Goal: Task Accomplishment & Management: Complete application form

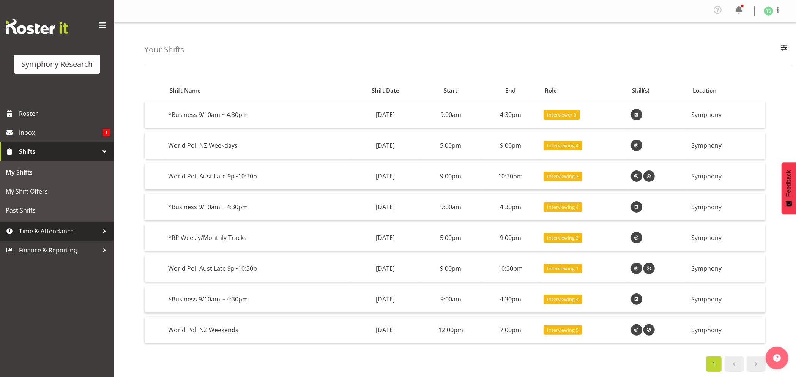
click at [32, 230] on span "Time & Attendance" at bounding box center [59, 230] width 80 height 11
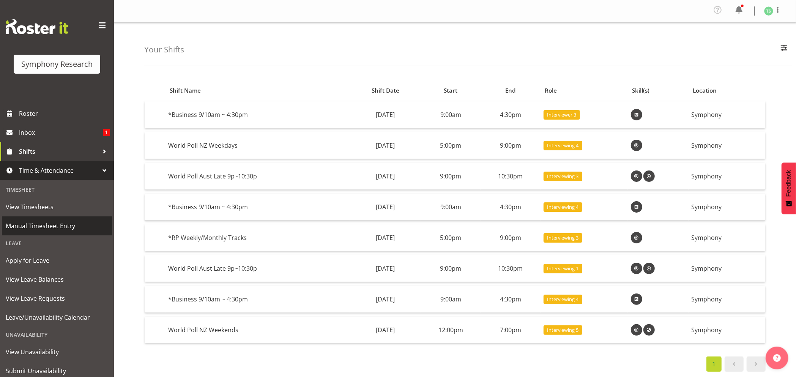
click at [38, 227] on span "Manual Timesheet Entry" at bounding box center [57, 225] width 102 height 11
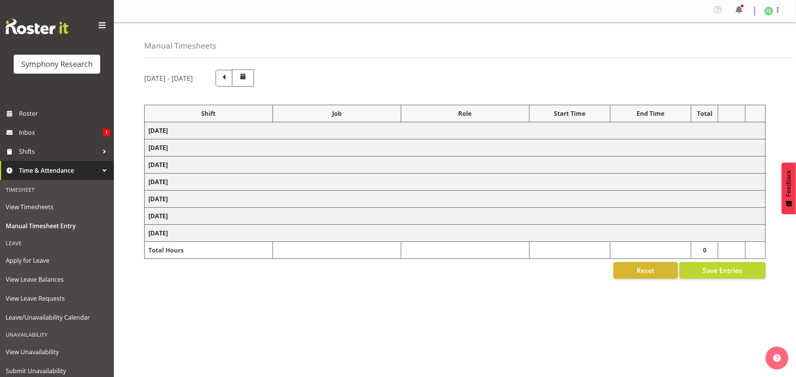
select select "26078"
select select "10587"
select select "47"
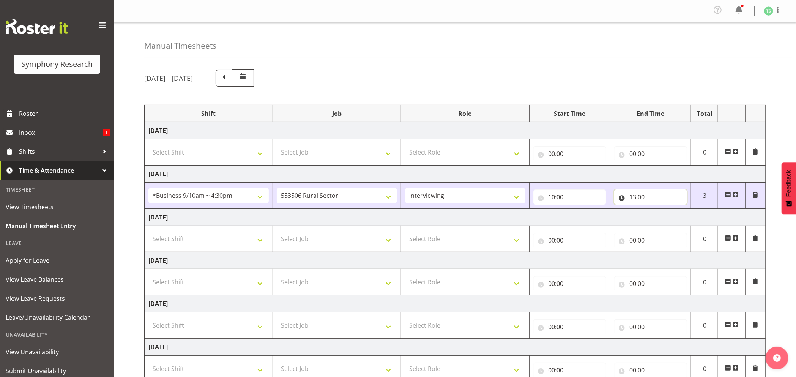
click at [635, 199] on input "13:00" at bounding box center [650, 196] width 73 height 15
click at [667, 214] on select "00 01 02 03 04 05 06 07 08 09 10 11 12 13 14 15 16 17 18 19 20 21 22 23" at bounding box center [665, 216] width 17 height 15
select select "11"
click at [657, 211] on select "00 01 02 03 04 05 06 07 08 09 10 11 12 13 14 15 16 17 18 19 20 21 22 23" at bounding box center [665, 216] width 17 height 15
type input "11:00"
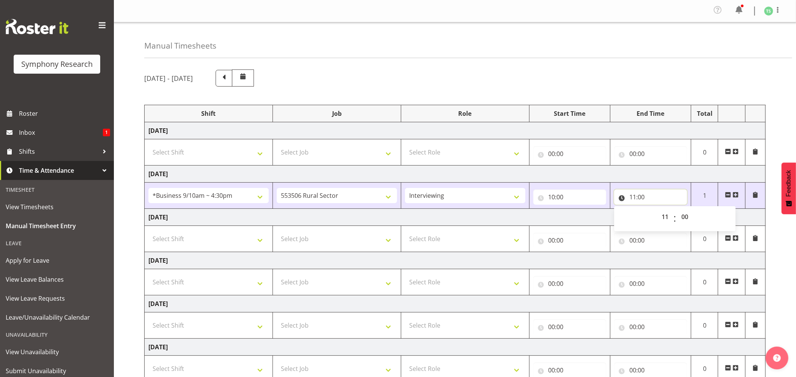
click at [641, 200] on input "11:00" at bounding box center [650, 196] width 73 height 15
click at [643, 200] on input "11:00" at bounding box center [650, 196] width 73 height 15
click at [690, 216] on select "00 01 02 03 04 05 06 07 08 09 10 11 12 13 14 15 16 17 18 19 20 21 22 23 24 25 2…" at bounding box center [685, 216] width 17 height 15
select select "45"
click at [677, 211] on select "00 01 02 03 04 05 06 07 08 09 10 11 12 13 14 15 16 17 18 19 20 21 22 23 24 25 2…" at bounding box center [685, 216] width 17 height 15
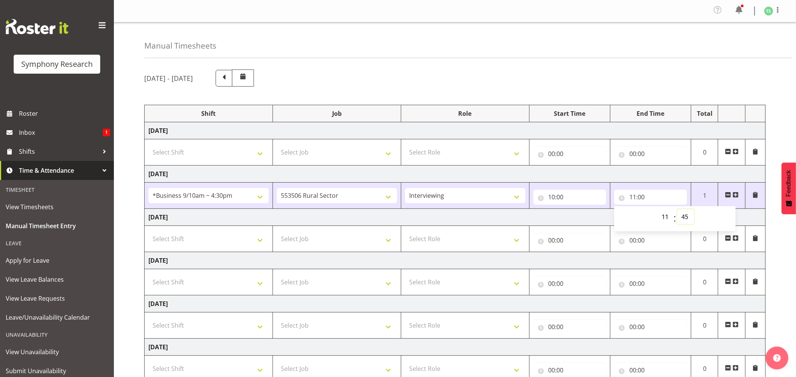
type input "11:45"
click at [736, 196] on span at bounding box center [736, 195] width 6 height 6
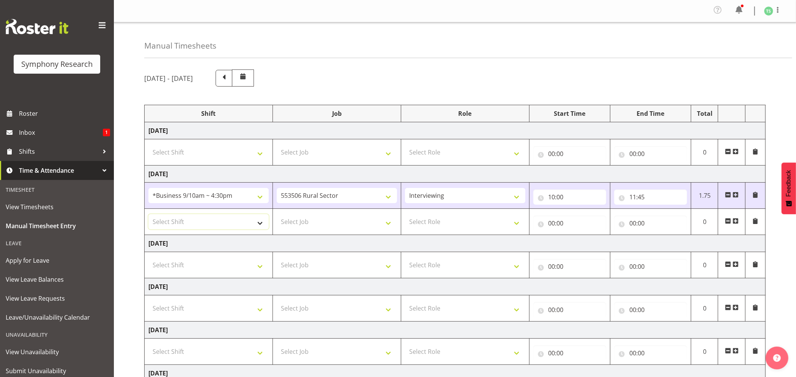
click at [263, 224] on select "Select Shift !!Weekend Residential (Roster IT Shift Label) *Business 9/10am ~ 4…" at bounding box center [208, 221] width 120 height 15
select select "26078"
click at [148, 216] on select "Select Shift !!Weekend Residential (Roster IT Shift Label) *Business 9/10am ~ 4…" at bounding box center [208, 221] width 120 height 15
click at [391, 224] on select "Select Job 550060 IF Admin 553492 World Poll Aus Wave 2 Main 2025 553493 World …" at bounding box center [337, 221] width 120 height 15
select select "10587"
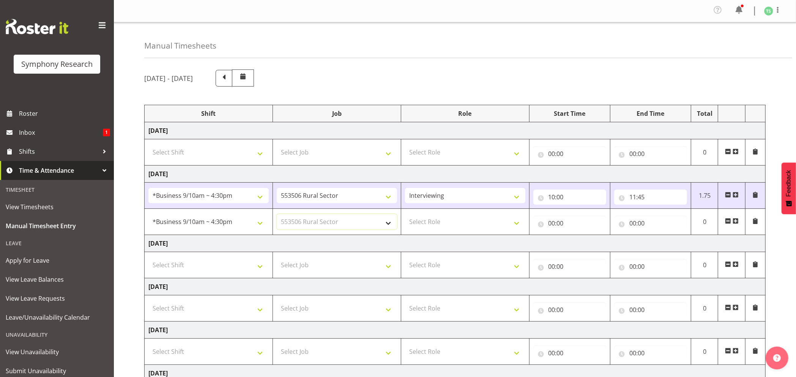
click at [277, 216] on select "Select Job 550060 IF Admin 553492 World Poll Aus Wave 2 Main 2025 553493 World …" at bounding box center [337, 221] width 120 height 15
click at [517, 225] on select "Select Role Briefing Interviewing" at bounding box center [465, 221] width 120 height 15
select select "47"
click at [405, 216] on select "Select Role Briefing Interviewing" at bounding box center [465, 221] width 120 height 15
click at [552, 226] on input "00:00" at bounding box center [569, 223] width 73 height 15
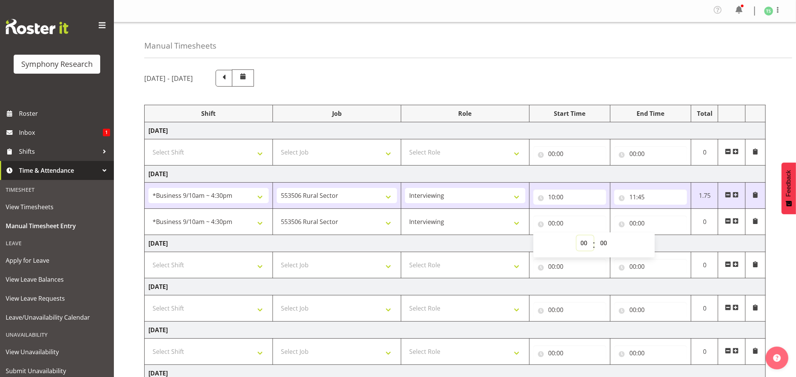
click at [585, 242] on select "00 01 02 03 04 05 06 07 08 09 10 11 12 13 14 15 16 17 18 19 20 21 22 23" at bounding box center [585, 242] width 17 height 15
select select "12"
click at [577, 237] on select "00 01 02 03 04 05 06 07 08 09 10 11 12 13 14 15 16 17 18 19 20 21 22 23" at bounding box center [585, 242] width 17 height 15
type input "12:00"
click at [558, 222] on input "12:00" at bounding box center [569, 223] width 73 height 15
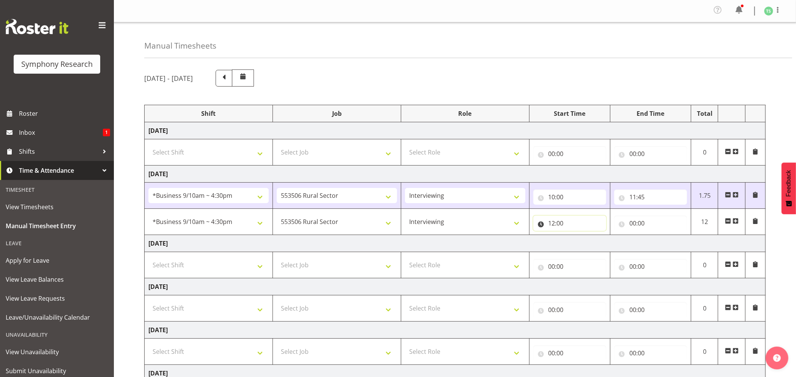
click at [558, 222] on input "12:00" at bounding box center [569, 223] width 73 height 15
click at [599, 240] on select "00 01 02 03 04 05 06 07 08 09 10 11 12 13 14 15 16 17 18 19 20 21 22 23 24 25 2…" at bounding box center [604, 242] width 17 height 15
select select "15"
click at [596, 237] on select "00 01 02 03 04 05 06 07 08 09 10 11 12 13 14 15 16 17 18 19 20 21 22 23 24 25 2…" at bounding box center [604, 242] width 17 height 15
type input "12:15"
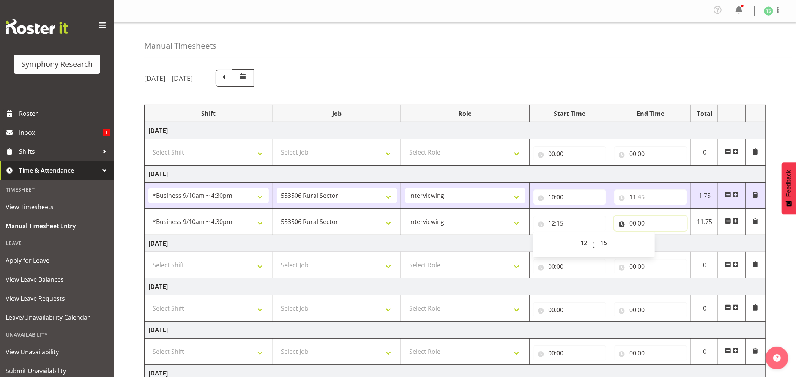
click at [639, 224] on input "00:00" at bounding box center [650, 223] width 73 height 15
click at [659, 240] on select "00 01 02 03 04 05 06 07 08 09 10 11 12 13 14 15 16 17 18 19 20 21 22 23" at bounding box center [665, 242] width 17 height 15
select select "15"
click at [657, 237] on select "00 01 02 03 04 05 06 07 08 09 10 11 12 13 14 15 16 17 18 19 20 21 22 23" at bounding box center [665, 242] width 17 height 15
type input "15:00"
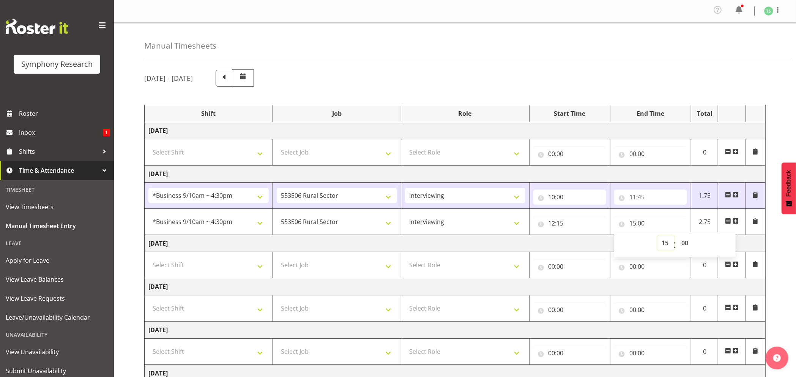
scroll to position [45, 0]
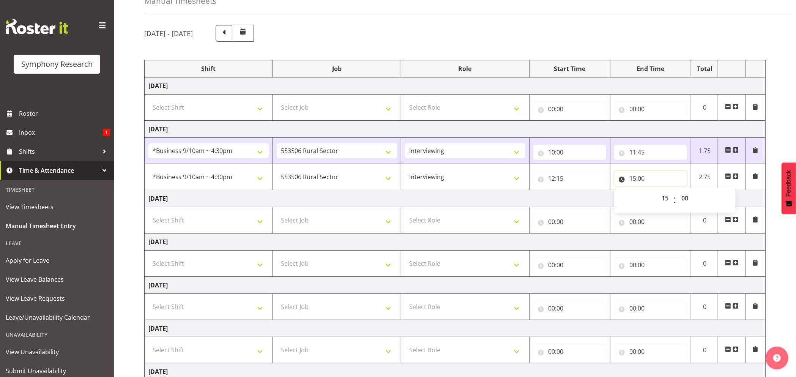
click at [640, 179] on input "15:00" at bounding box center [650, 178] width 73 height 15
click at [641, 179] on input "15:00" at bounding box center [650, 178] width 73 height 15
click at [680, 195] on select "00 01 02 03 04 05 06 07 08 09 10 11 12 13 14 15 16 17 18 19 20 21 22 23 24 25 2…" at bounding box center [685, 198] width 17 height 15
select select "30"
click at [677, 192] on select "00 01 02 03 04 05 06 07 08 09 10 11 12 13 14 15 16 17 18 19 20 21 22 23 24 25 2…" at bounding box center [685, 198] width 17 height 15
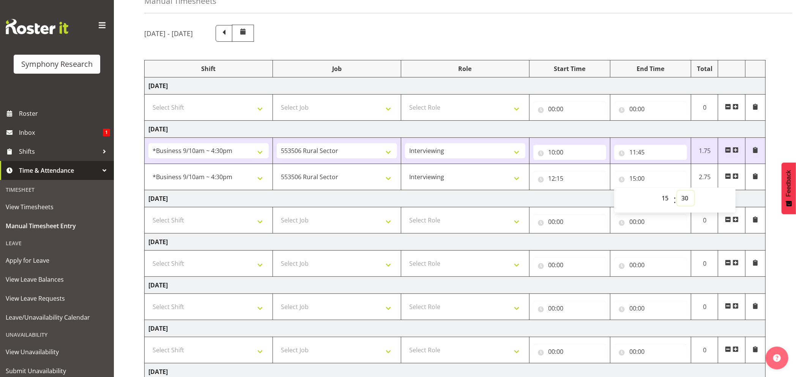
type input "15:30"
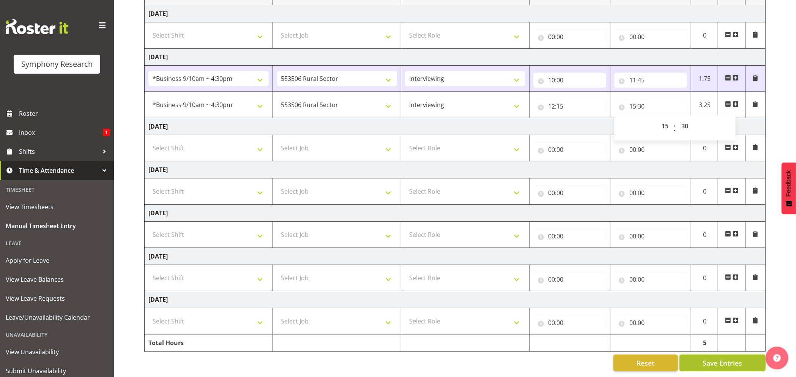
click at [705, 358] on span "Save Entries" at bounding box center [722, 363] width 39 height 10
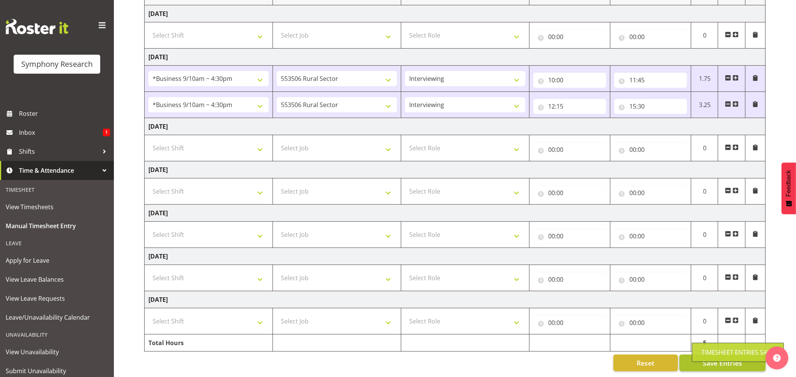
click at [707, 348] on div "Timesheet Entries Save" at bounding box center [737, 352] width 73 height 9
click at [722, 358] on span "Save Entries" at bounding box center [722, 363] width 39 height 10
click at [720, 358] on span "Save Entries" at bounding box center [722, 363] width 39 height 10
click at [724, 355] on button "Save Entries" at bounding box center [722, 363] width 86 height 17
